Goal: Information Seeking & Learning: Learn about a topic

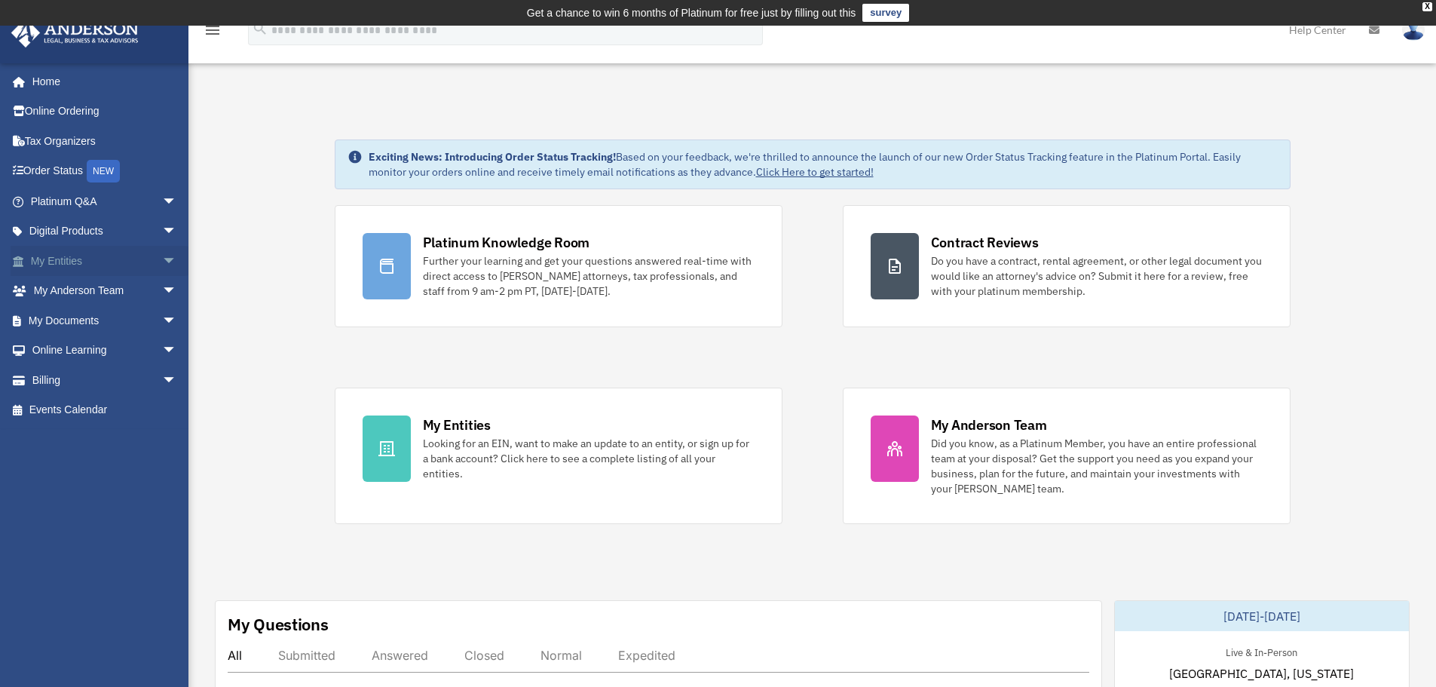
click at [162, 262] on span "arrow_drop_down" at bounding box center [177, 261] width 30 height 31
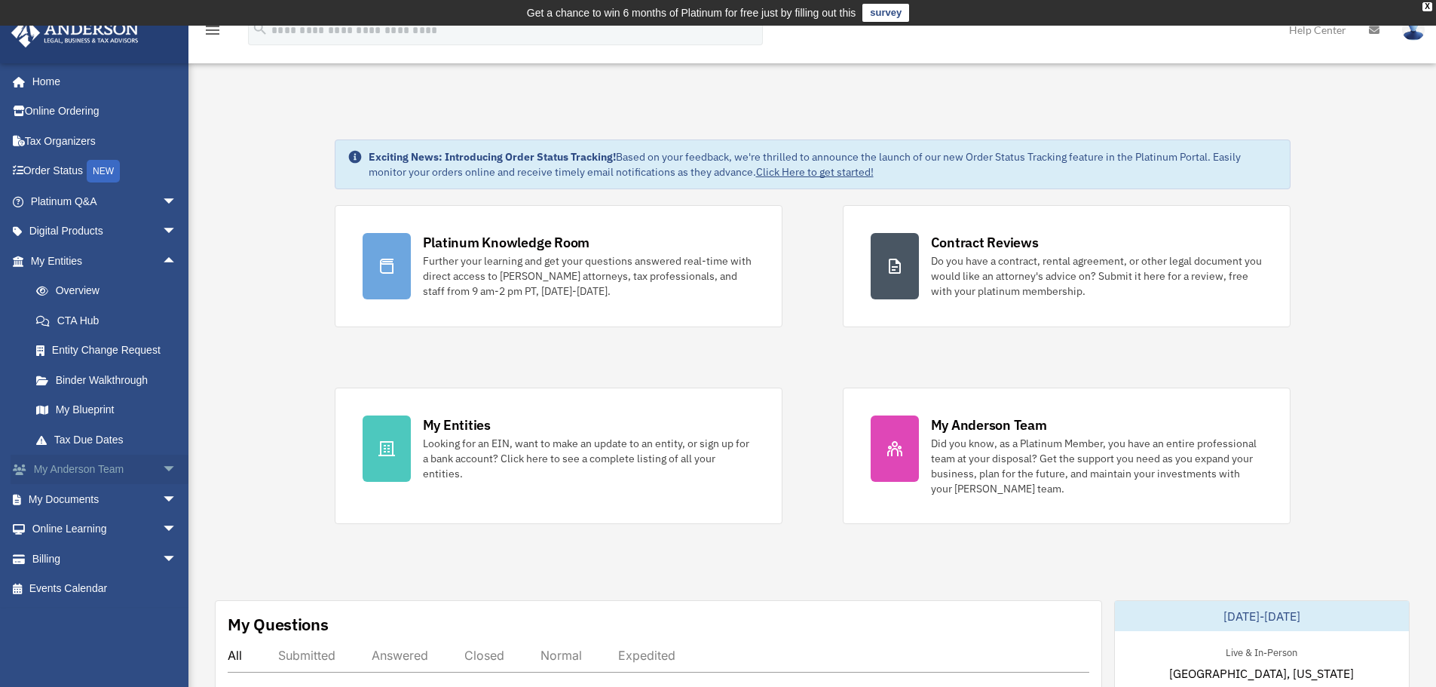
click at [162, 470] on span "arrow_drop_down" at bounding box center [177, 470] width 30 height 31
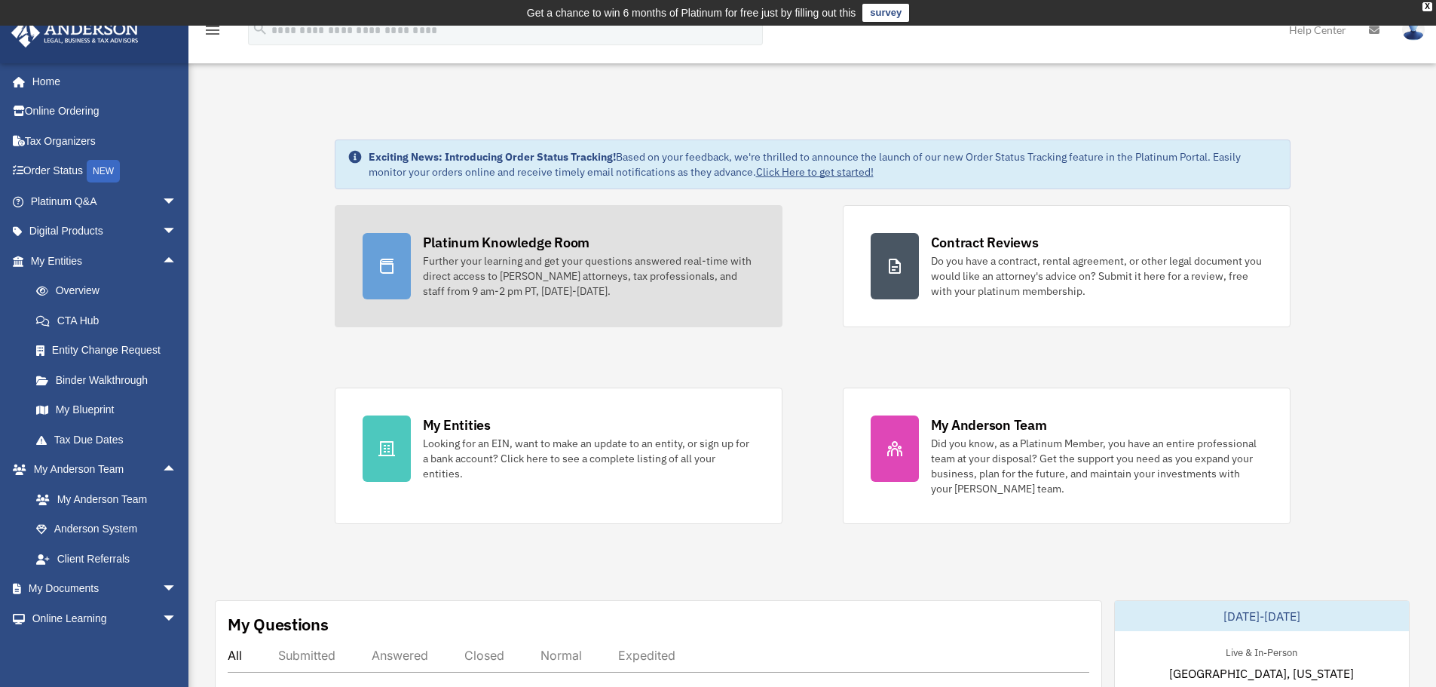
click at [488, 254] on div "Further your learning and get your questions answered real-time with direct acc…" at bounding box center [589, 275] width 332 height 45
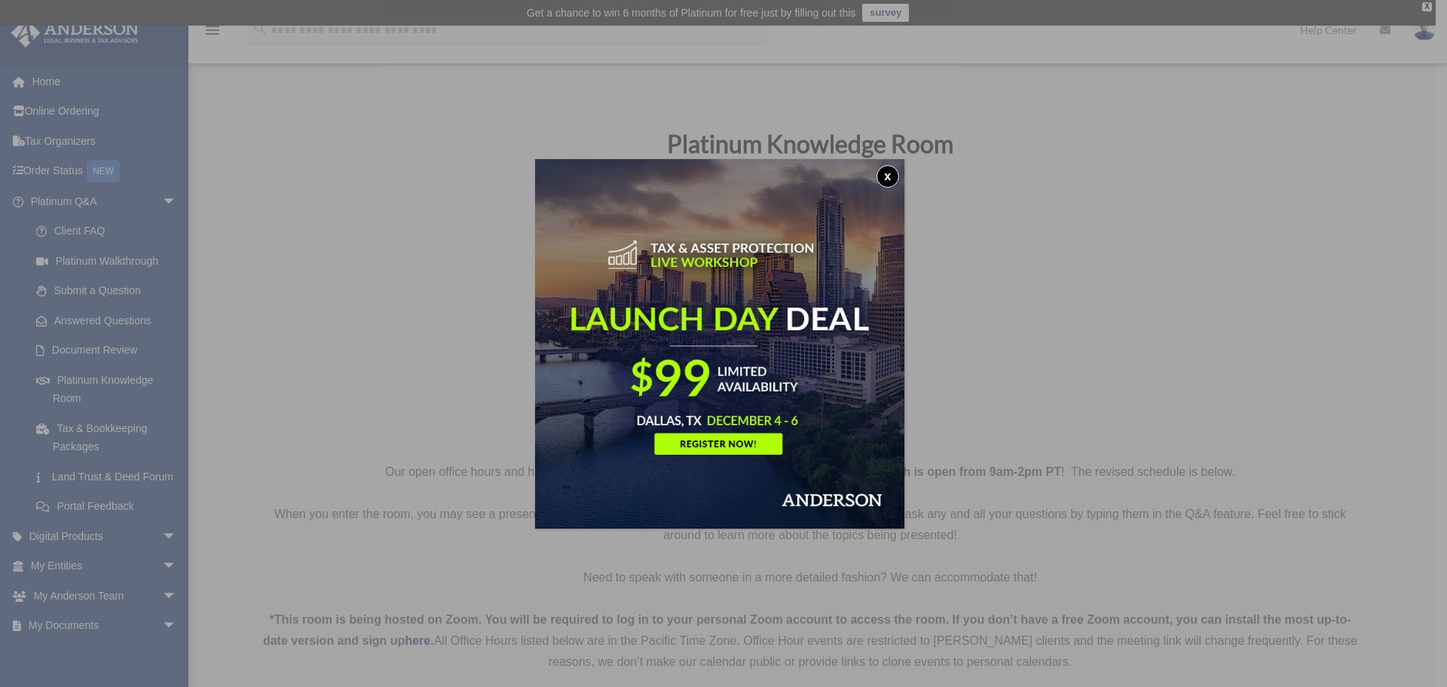
click at [889, 177] on button "x" at bounding box center [888, 176] width 23 height 23
